Goal: Complete application form

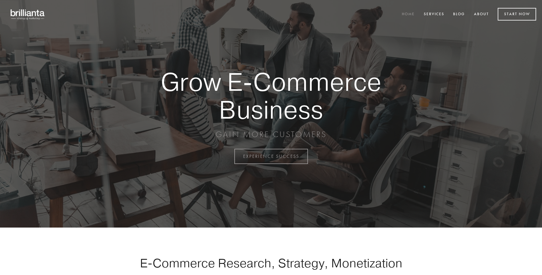
scroll to position [1536, 0]
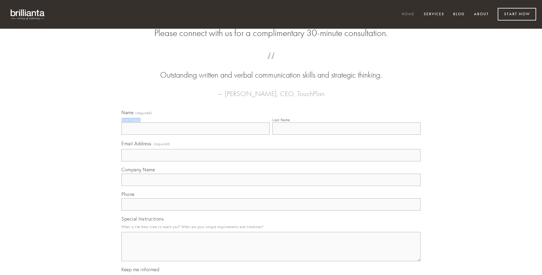
type input "[PERSON_NAME]"
click at [346, 135] on input "Last Name" at bounding box center [346, 128] width 148 height 12
type input "[PERSON_NAME]"
click at [271, 161] on input "Email Address (required)" at bounding box center [270, 155] width 299 height 12
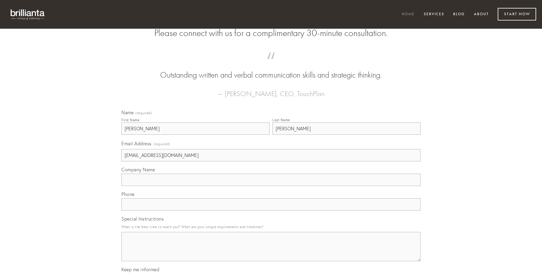
type input "[EMAIL_ADDRESS][DOMAIN_NAME]"
click at [271, 186] on input "Company Name" at bounding box center [270, 180] width 299 height 12
type input "absque"
click at [271, 211] on input "text" at bounding box center [270, 204] width 299 height 12
click at [271, 252] on textarea "Special Instructions" at bounding box center [270, 246] width 299 height 29
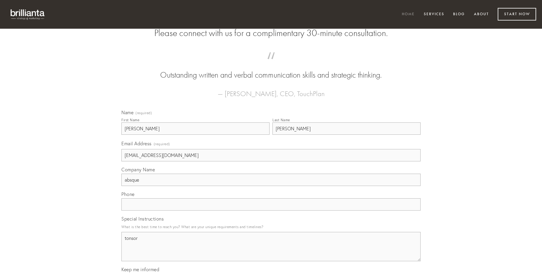
type textarea "tonsor"
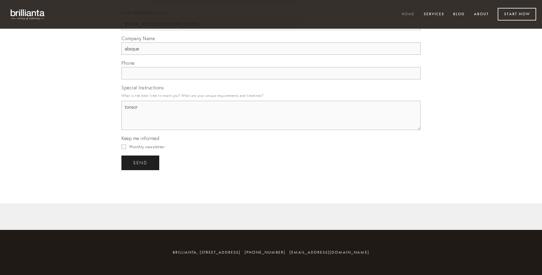
click at [141, 163] on span "send" at bounding box center [140, 162] width 14 height 5
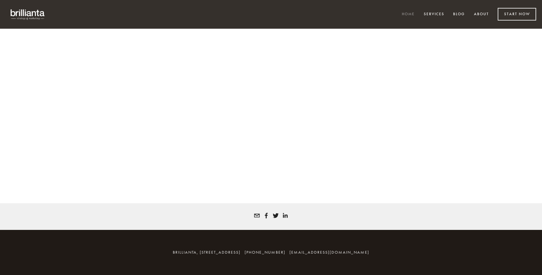
scroll to position [1528, 0]
